Goal: Transaction & Acquisition: Purchase product/service

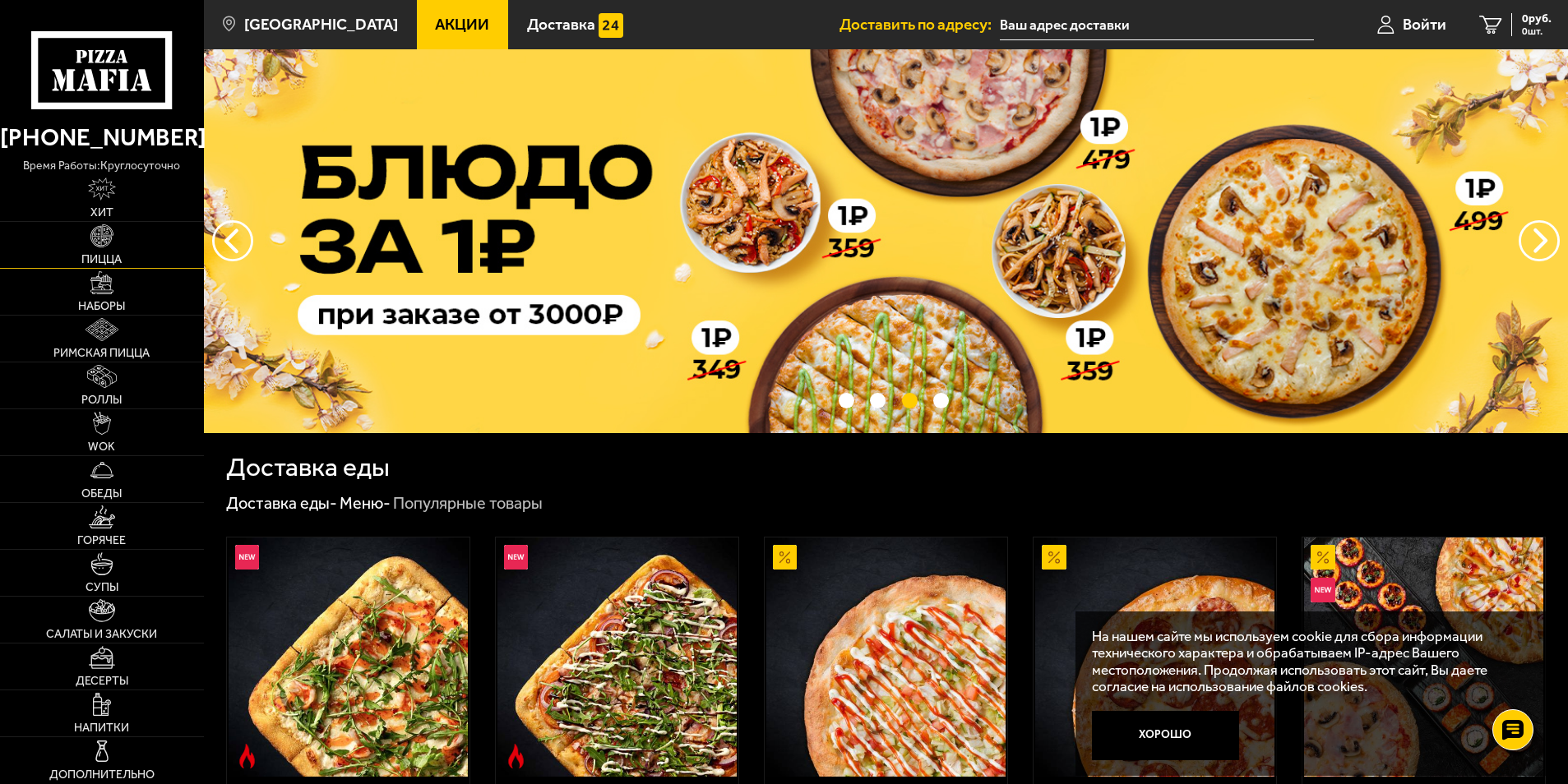
click at [100, 244] on img at bounding box center [101, 236] width 23 height 23
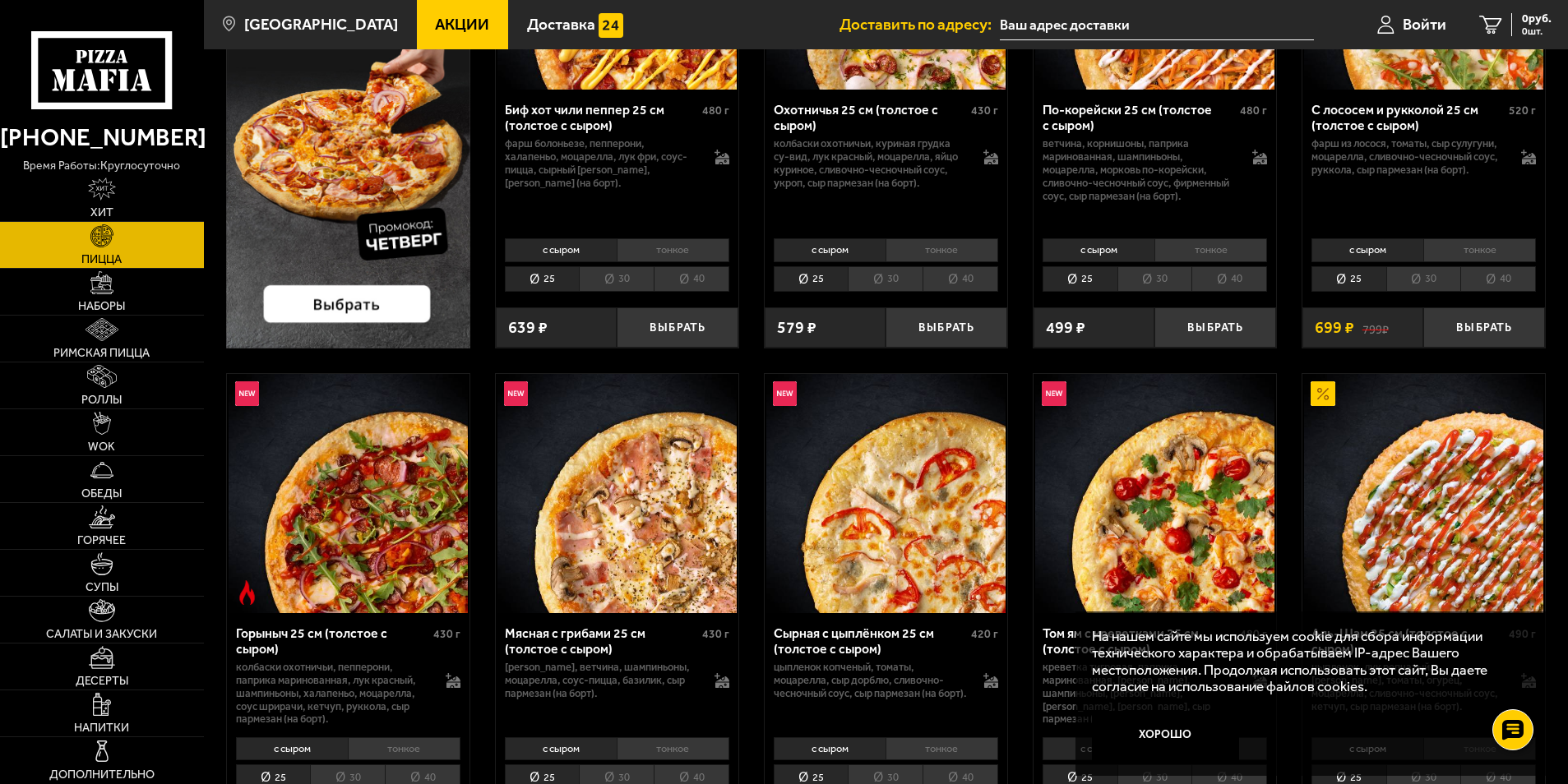
scroll to position [329, 0]
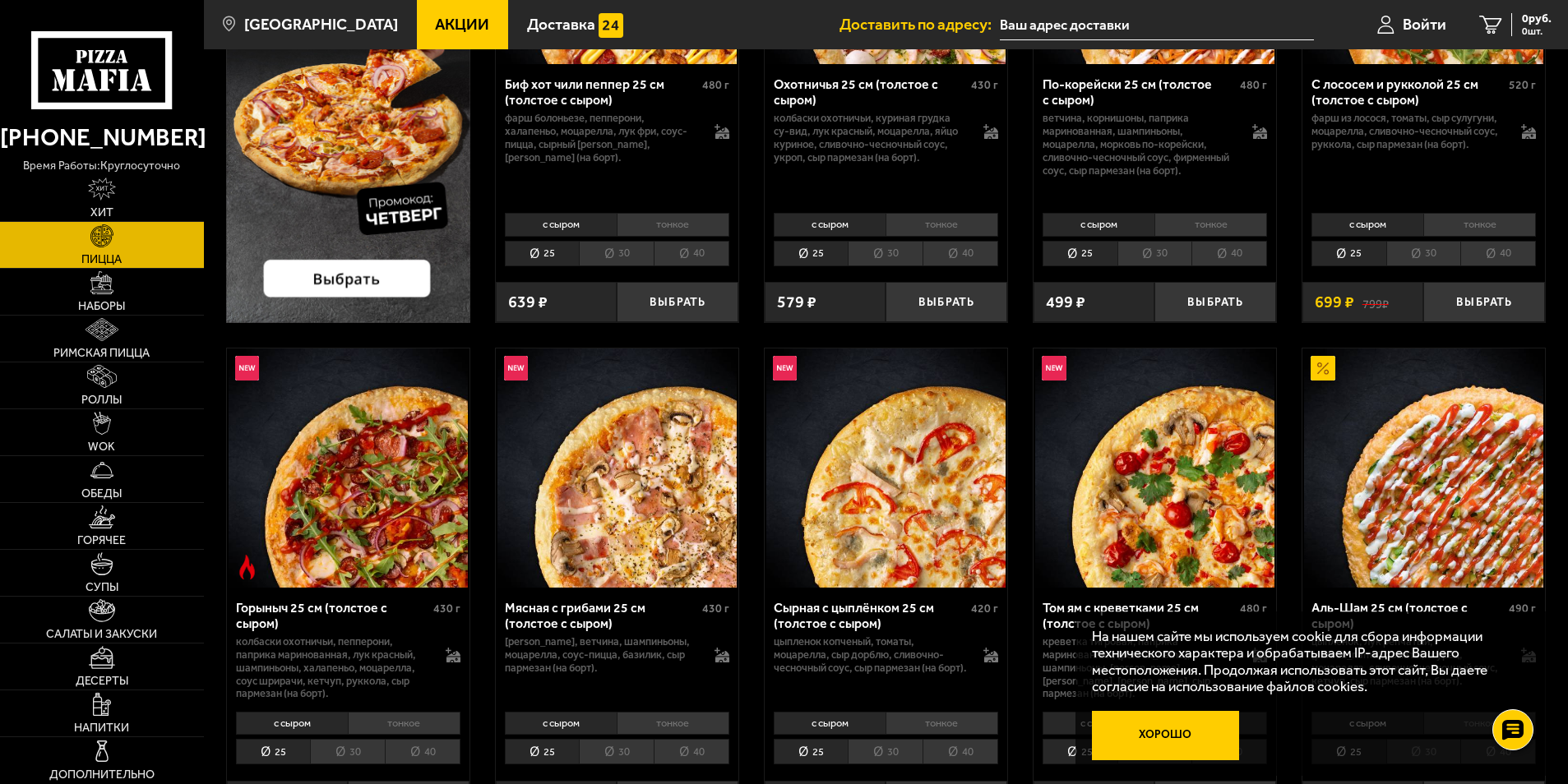
click at [1159, 732] on button "Хорошо" at bounding box center [1165, 736] width 147 height 49
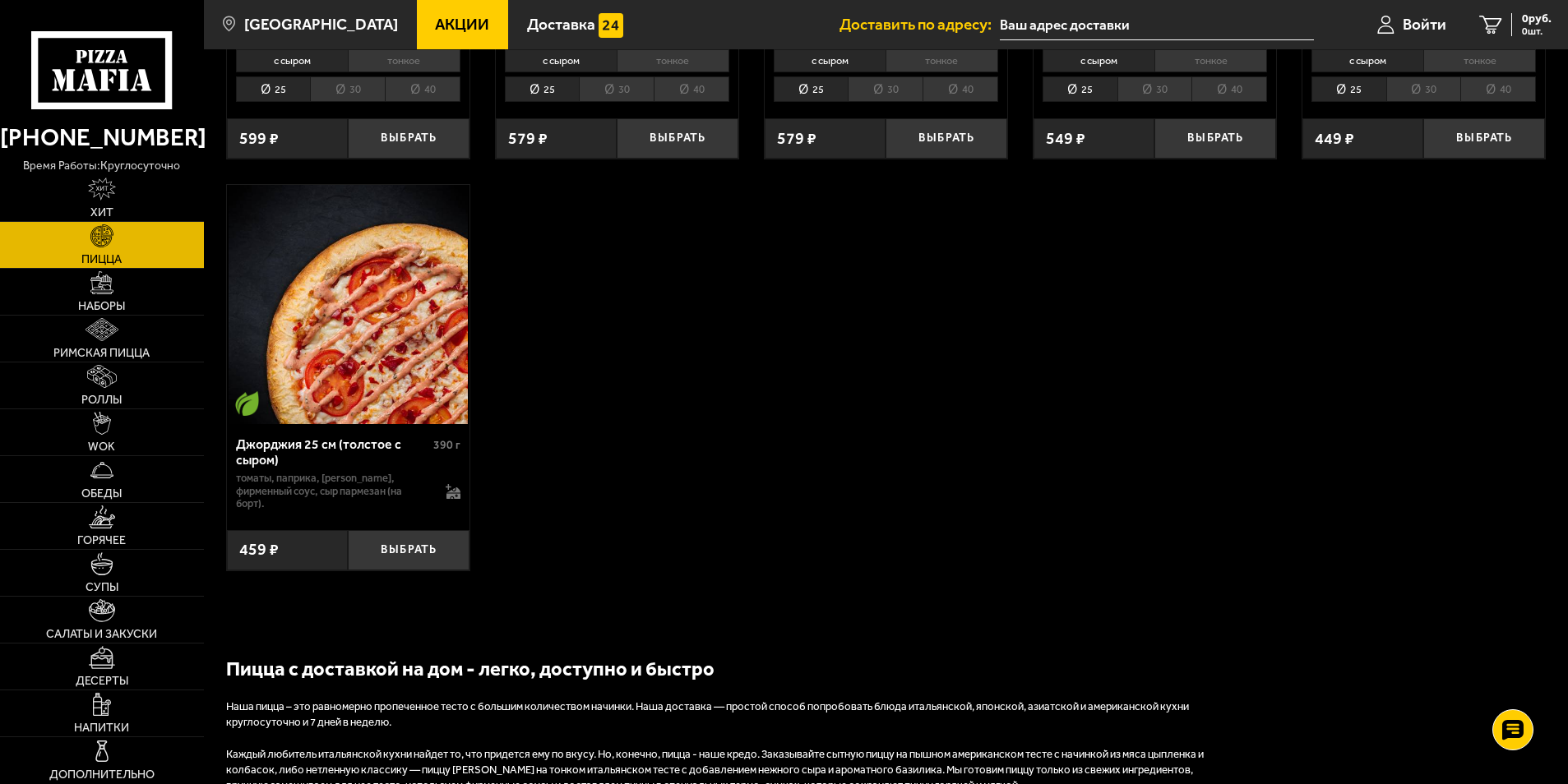
scroll to position [3287, 0]
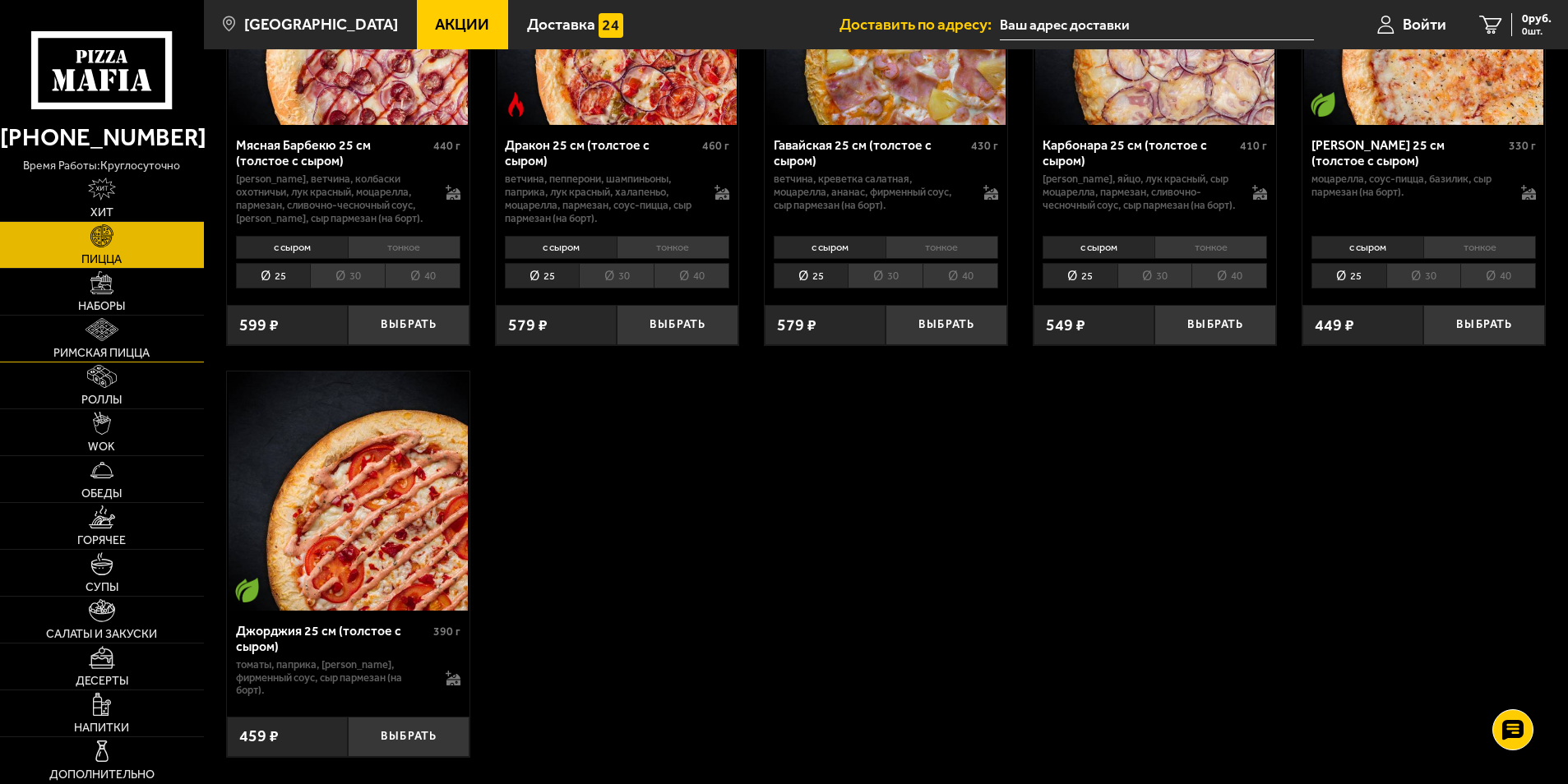
click at [66, 348] on span "Римская пицца" at bounding box center [101, 354] width 96 height 12
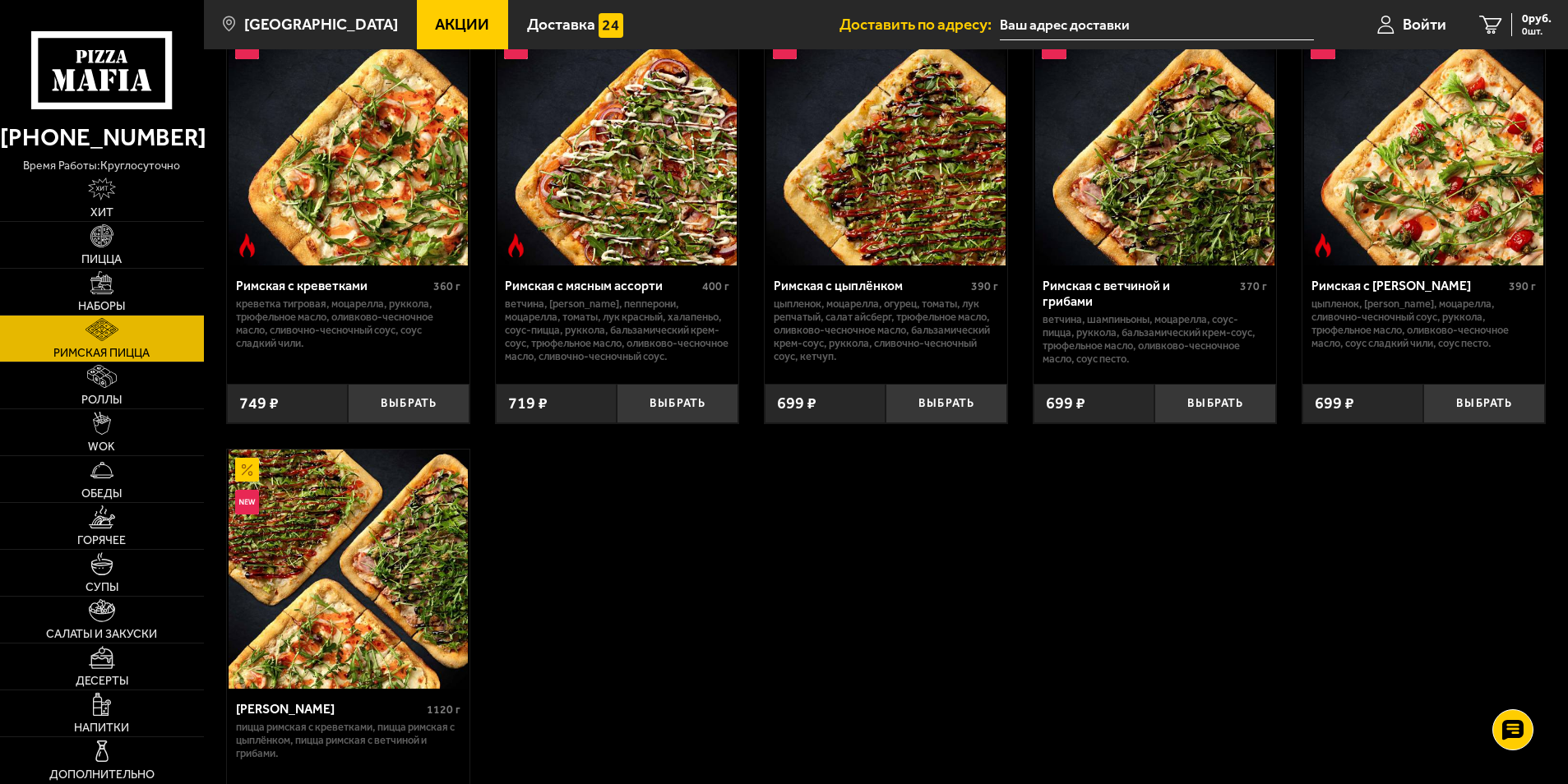
scroll to position [164, 0]
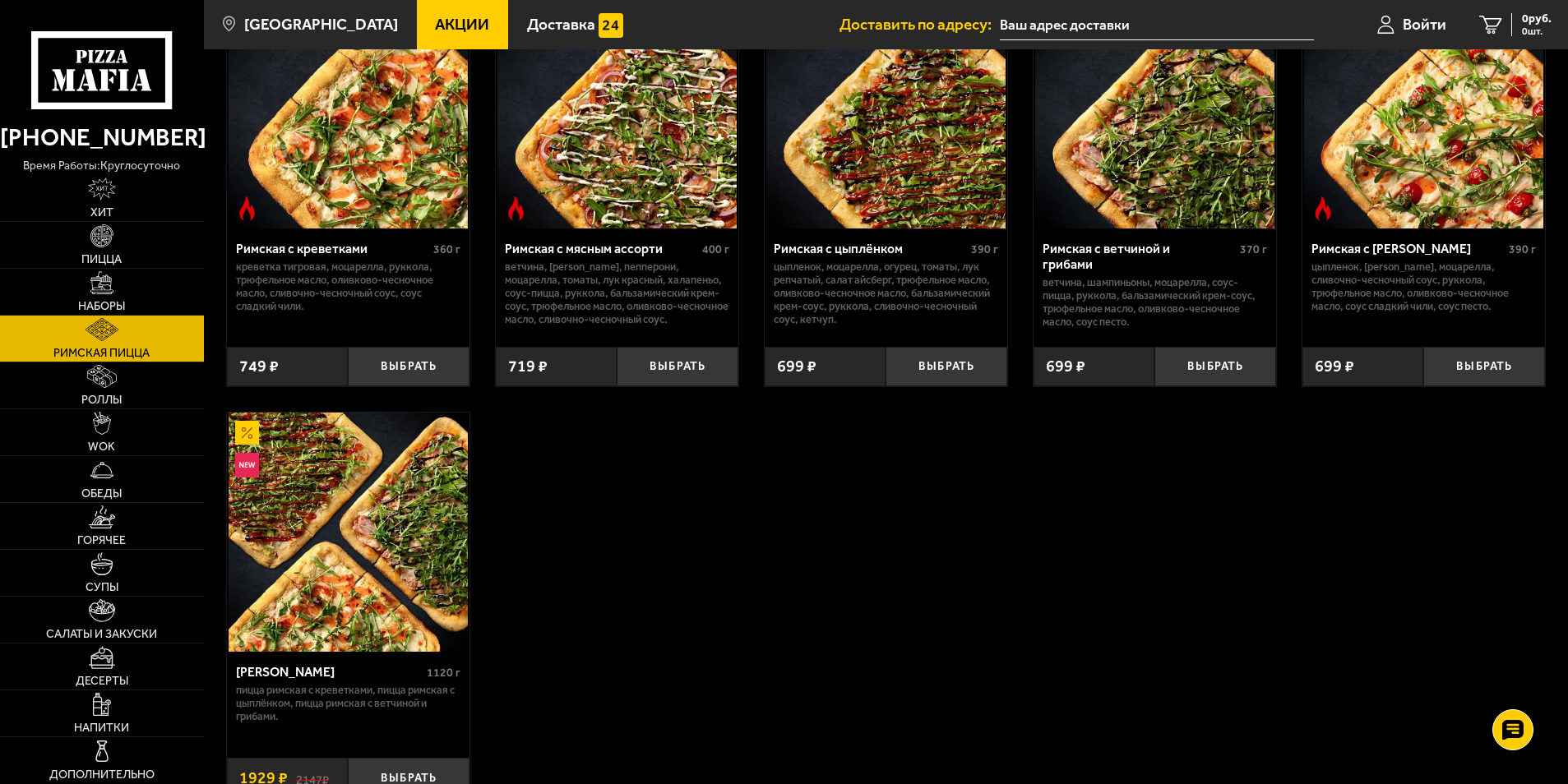
click at [1370, 254] on div "Римская с [PERSON_NAME]" at bounding box center [1407, 248] width 193 height 15
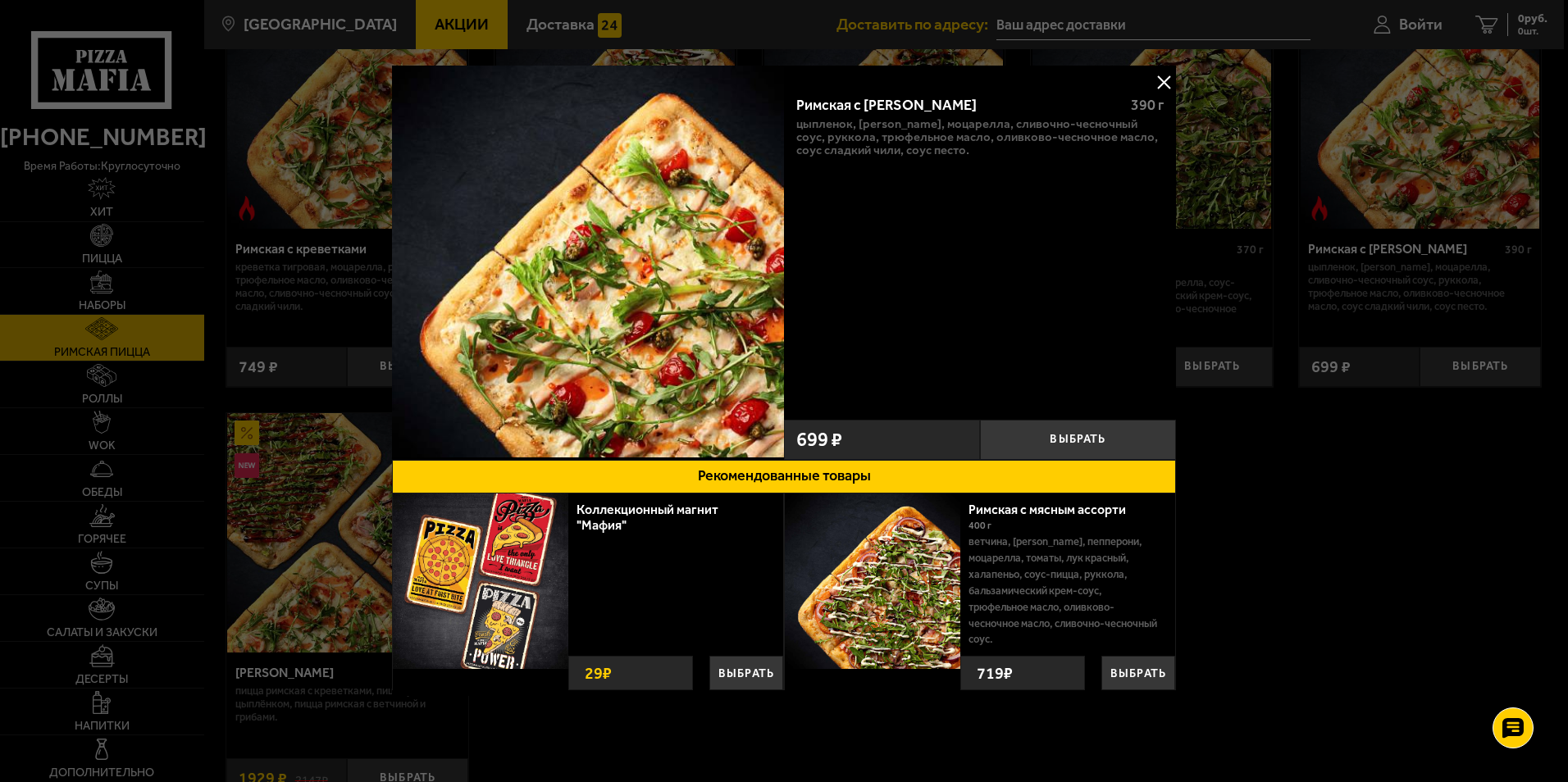
click at [675, 277] on img at bounding box center [588, 261] width 392 height 392
click at [670, 280] on img at bounding box center [588, 261] width 392 height 392
click at [98, 229] on div at bounding box center [784, 391] width 1568 height 782
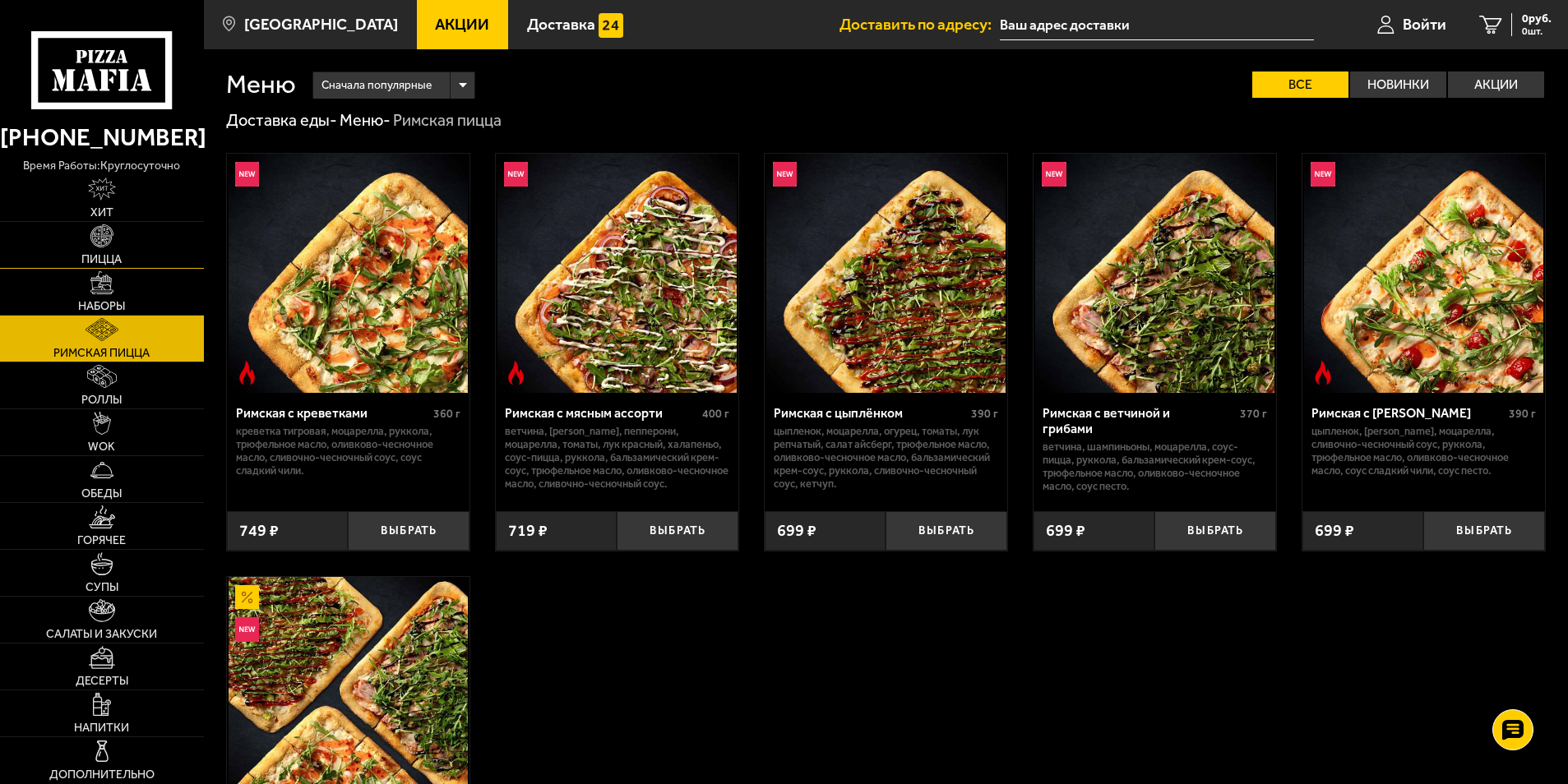
click at [107, 229] on img at bounding box center [101, 236] width 23 height 23
